Goal: Information Seeking & Learning: Learn about a topic

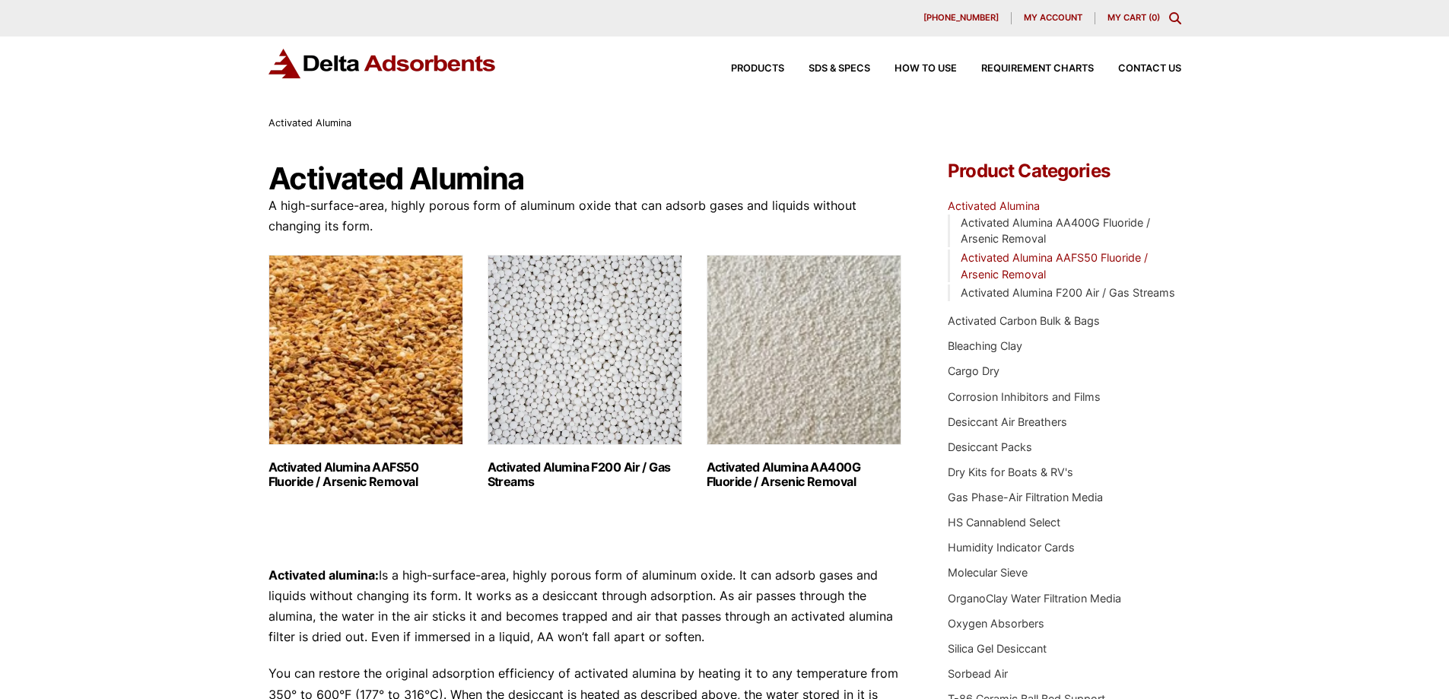
click at [1012, 271] on link "Activated Alumina AAFS50 Fluoride / Arsenic Removal" at bounding box center [1053, 266] width 187 height 30
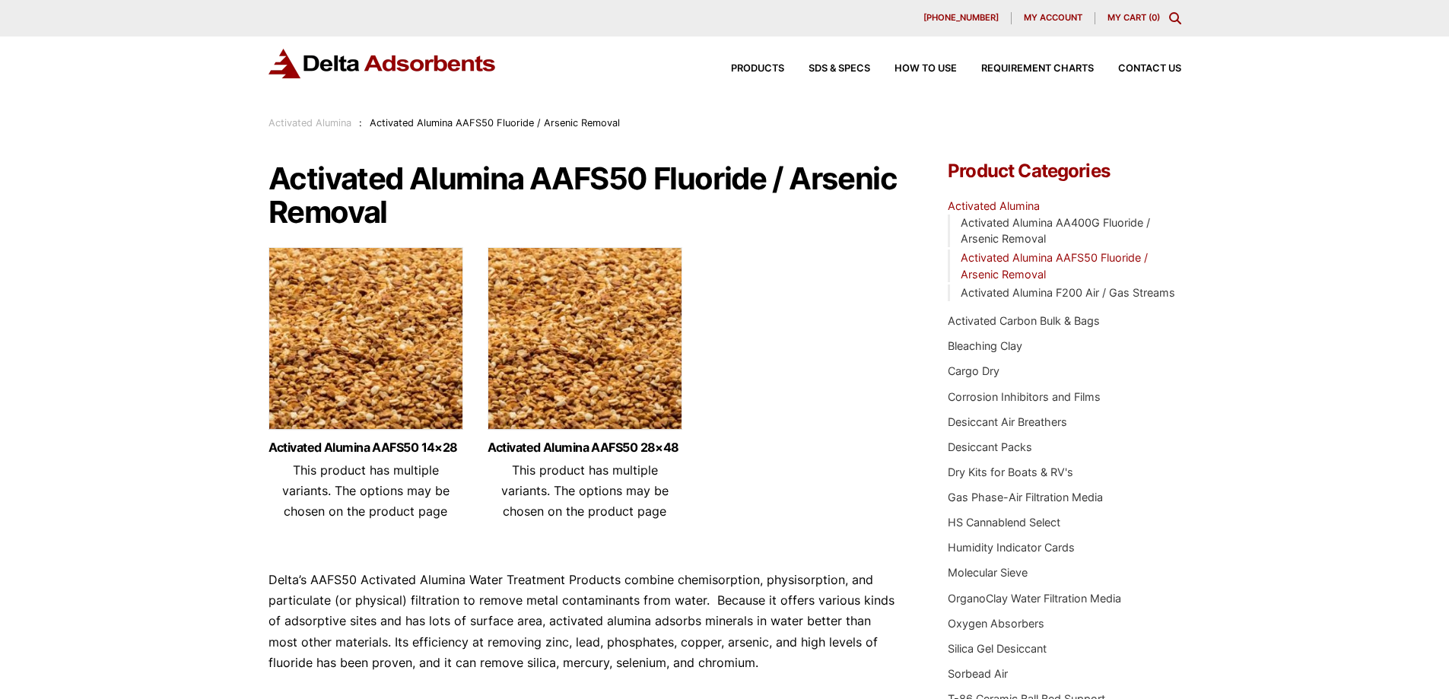
drag, startPoint x: 922, startPoint y: 356, endPoint x: 641, endPoint y: 360, distance: 280.6
drag, startPoint x: 641, startPoint y: 360, endPoint x: 204, endPoint y: 414, distance: 440.6
click at [204, 414] on div "Our website has detected that you are using an outdated browser that will preve…" at bounding box center [724, 541] width 1449 height 1083
click at [377, 447] on link "Activated Alumina AAFS50 14×28" at bounding box center [365, 447] width 195 height 13
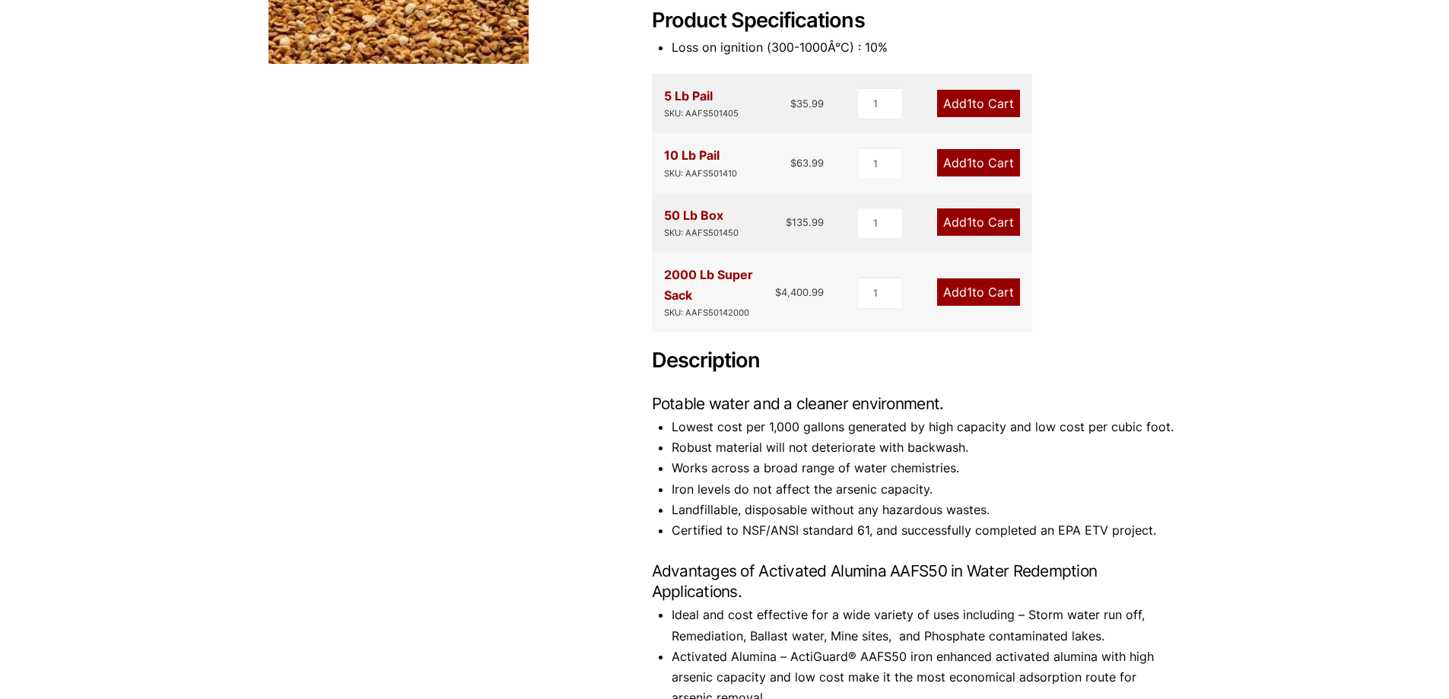
scroll to position [309, 0]
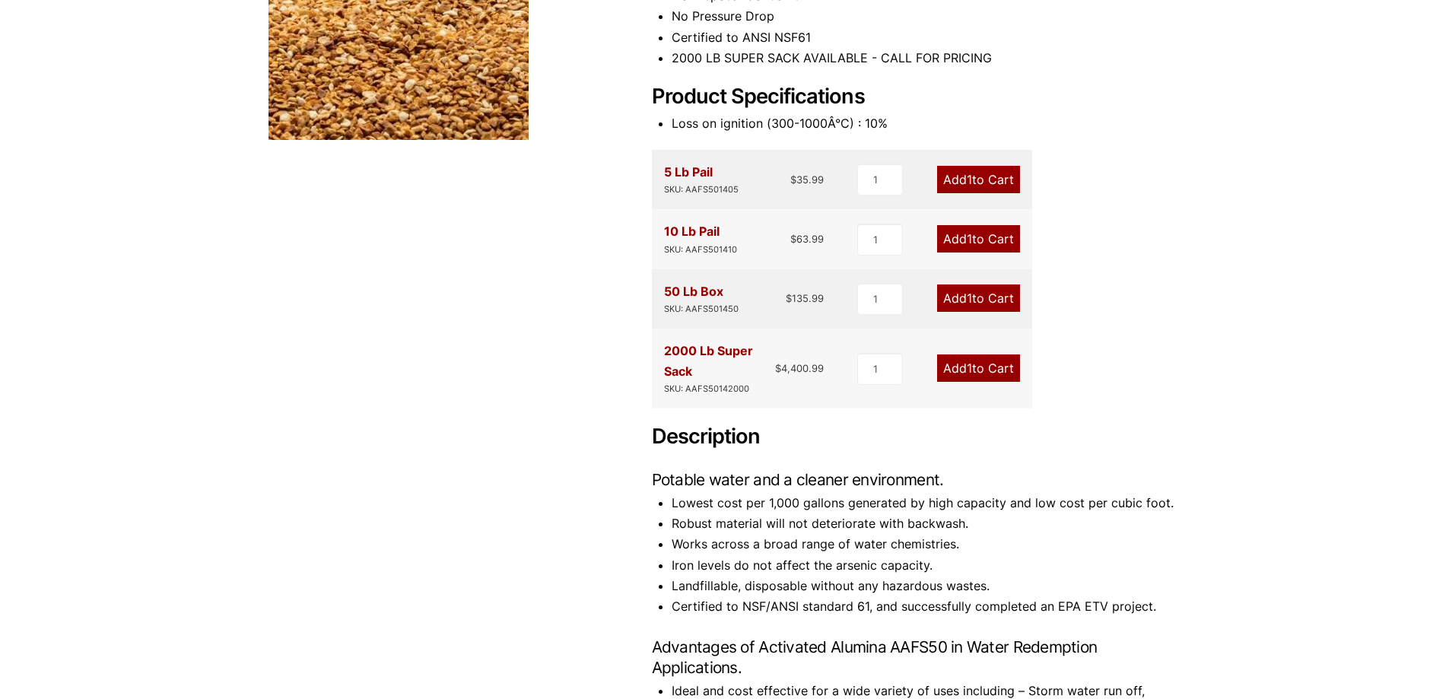
drag, startPoint x: 636, startPoint y: 395, endPoint x: 635, endPoint y: 404, distance: 8.4
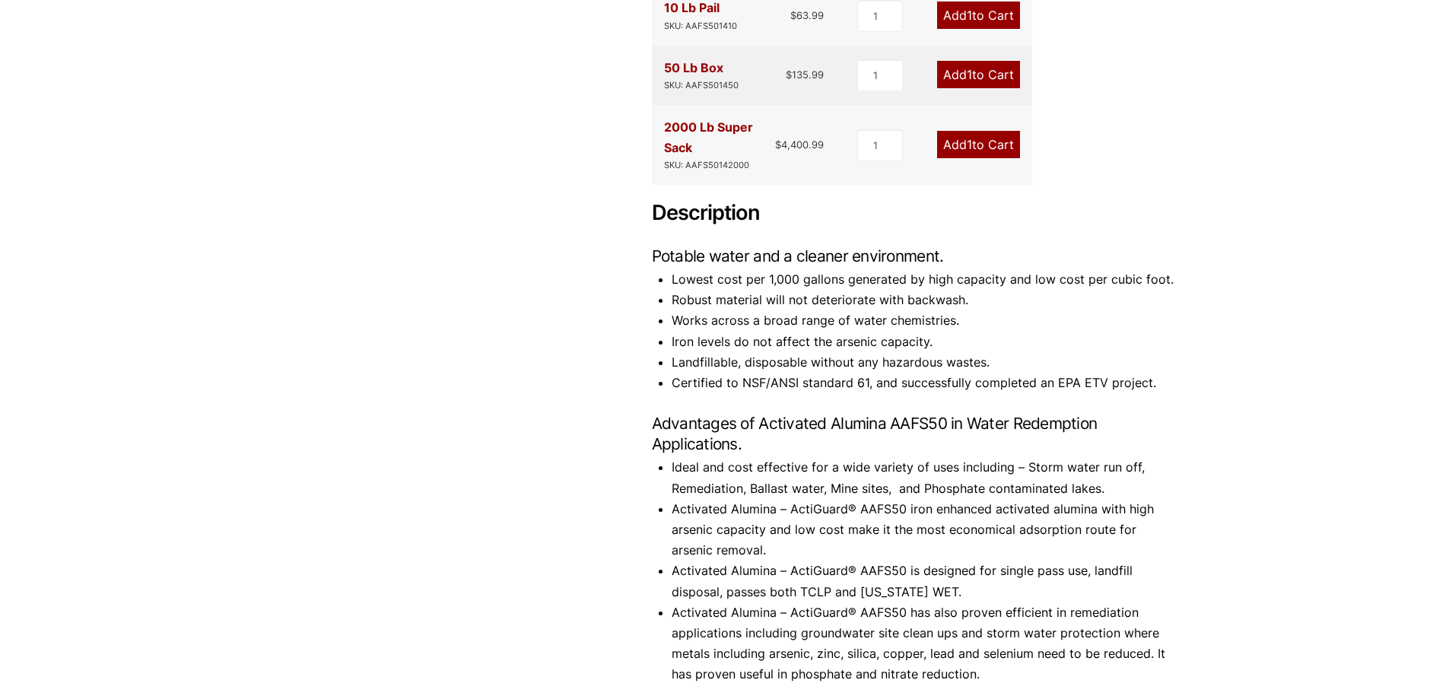
scroll to position [917, 0]
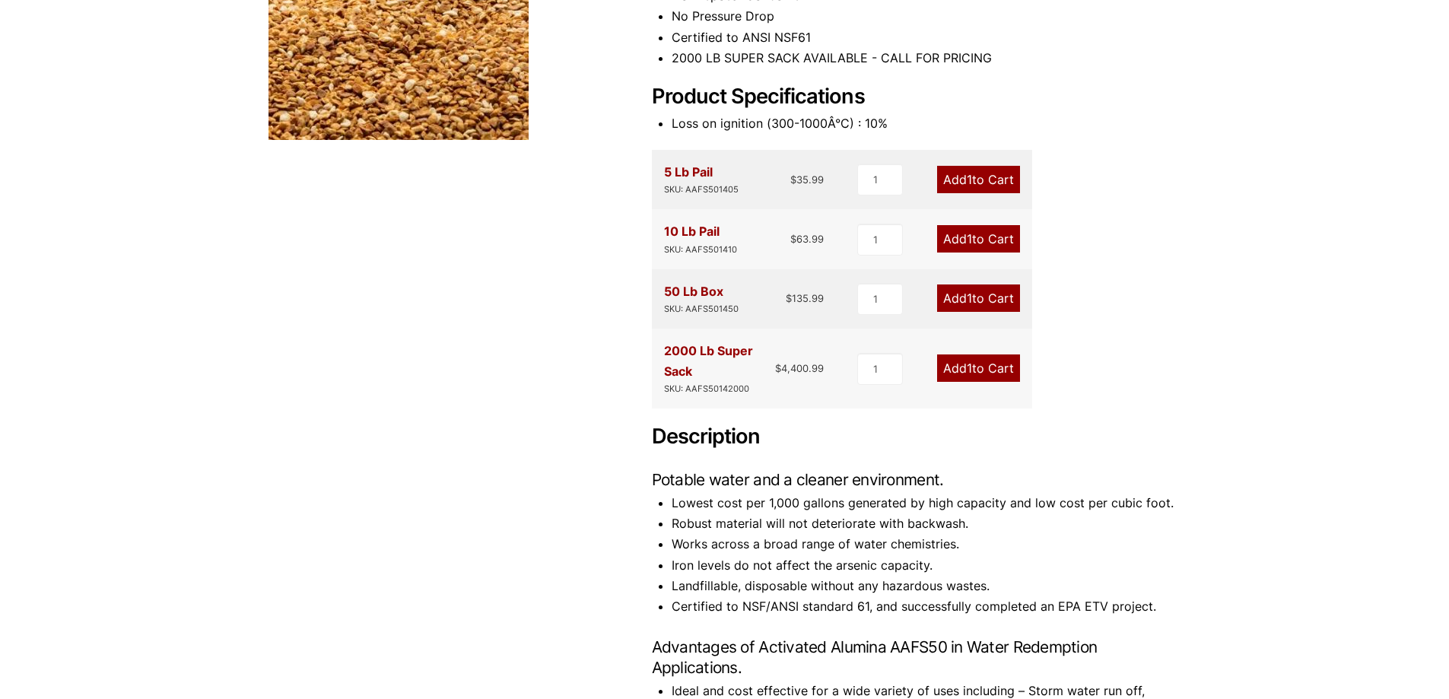
scroll to position [233, 0]
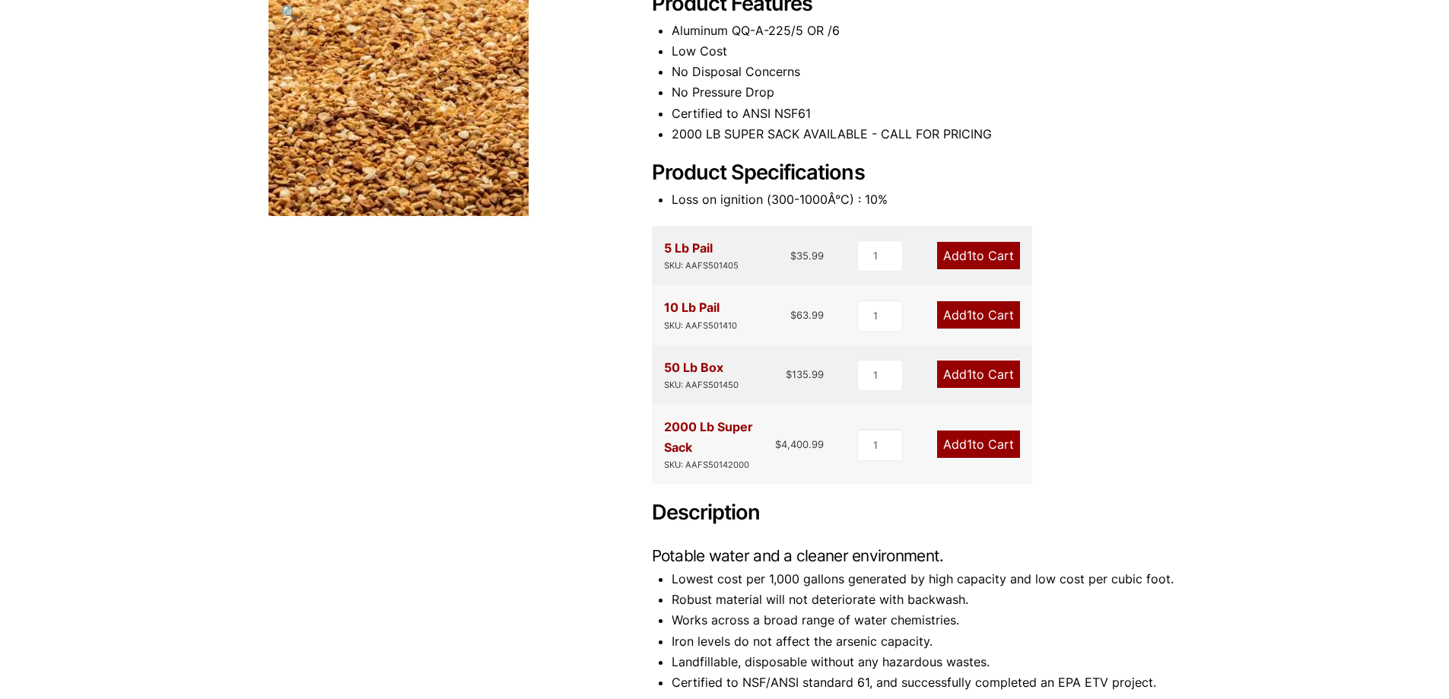
drag, startPoint x: 615, startPoint y: 456, endPoint x: 1878, endPoint y: 472, distance: 1263.2
